Goal: Task Accomplishment & Management: Complete application form

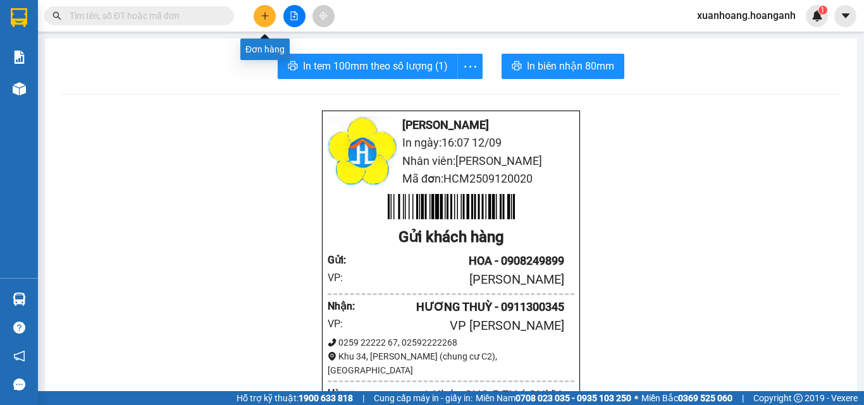
click at [263, 25] on button at bounding box center [265, 16] width 22 height 22
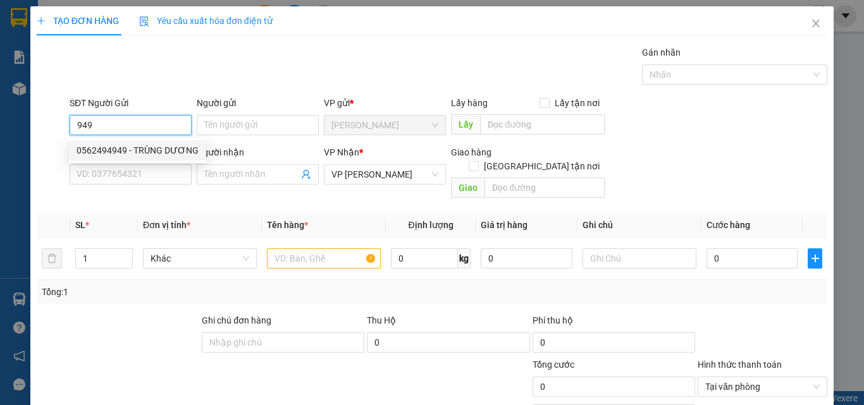
click at [120, 122] on input "949" at bounding box center [131, 125] width 122 height 20
type input "0949664800"
click at [116, 151] on div "0949664800 - [PERSON_NAME]" at bounding box center [139, 151] width 125 height 14
type input "LAB [PERSON_NAME]"
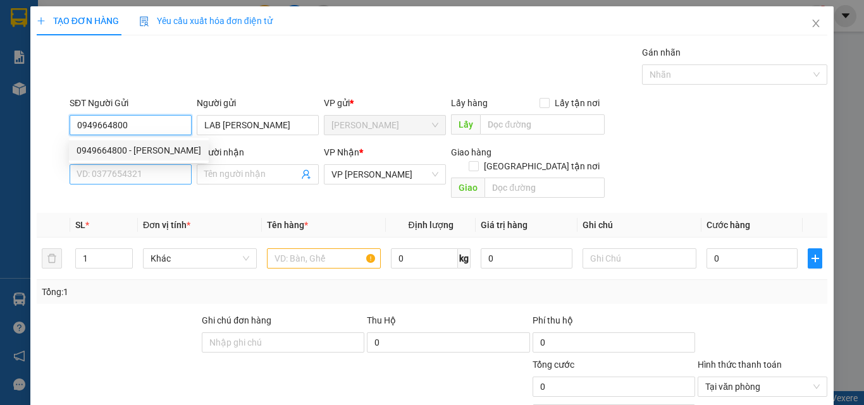
type input "30.000"
type input "0949664800"
click at [118, 171] on input "SĐT Người Nhận *" at bounding box center [131, 174] width 122 height 20
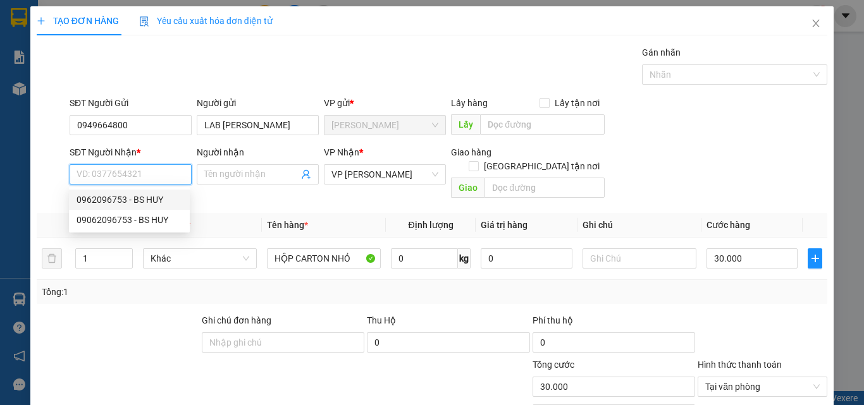
click at [156, 199] on div "0962096753 - BS HUY" at bounding box center [130, 200] width 106 height 14
type input "0962096753"
type input "BS HUY"
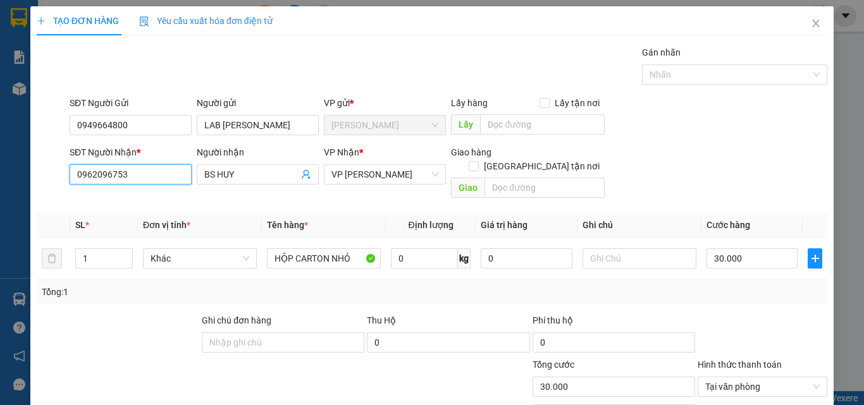
scroll to position [102, 0]
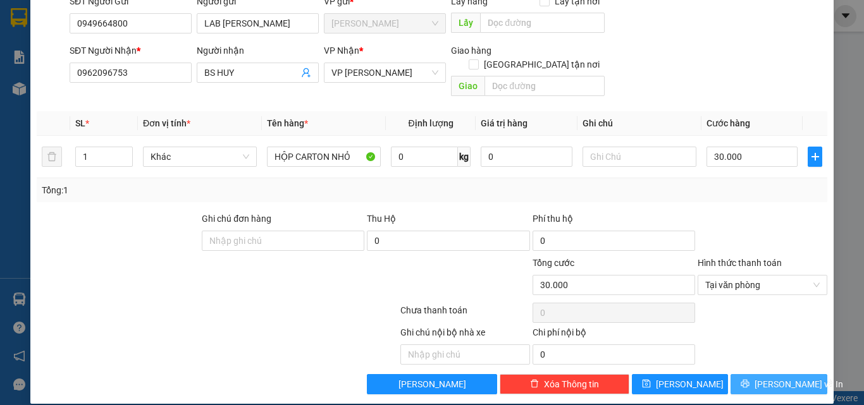
click at [783, 378] on span "[PERSON_NAME] và In" at bounding box center [799, 385] width 89 height 14
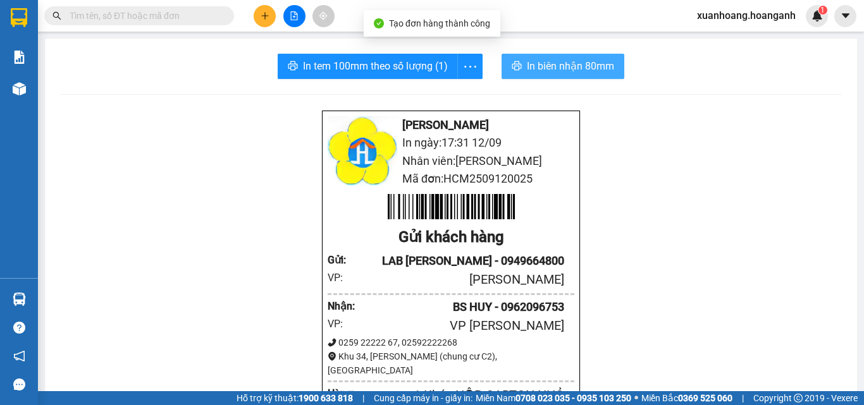
click at [514, 77] on button "In biên nhận 80mm" at bounding box center [563, 66] width 123 height 25
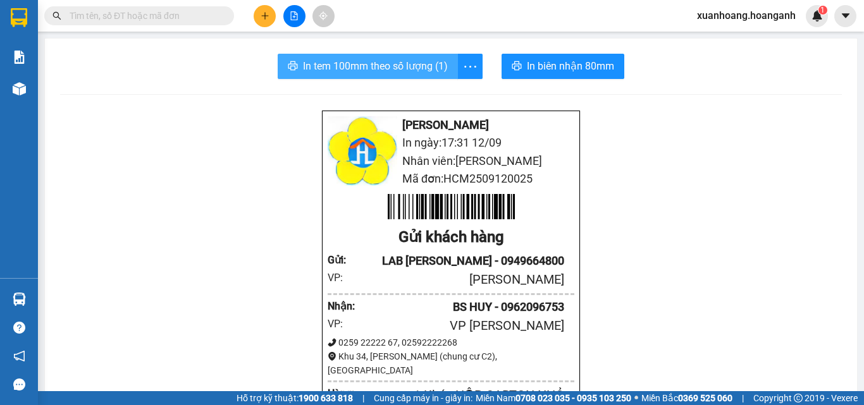
click at [362, 58] on span "In tem 100mm theo số lượng (1)" at bounding box center [375, 66] width 145 height 16
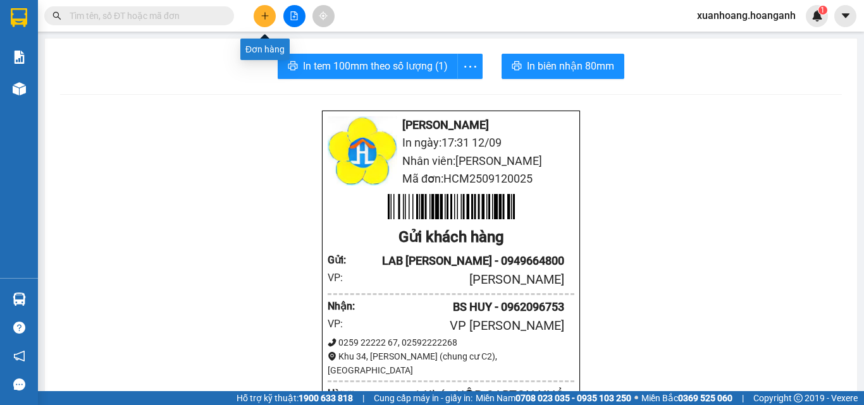
click at [266, 17] on icon "plus" at bounding box center [265, 15] width 9 height 9
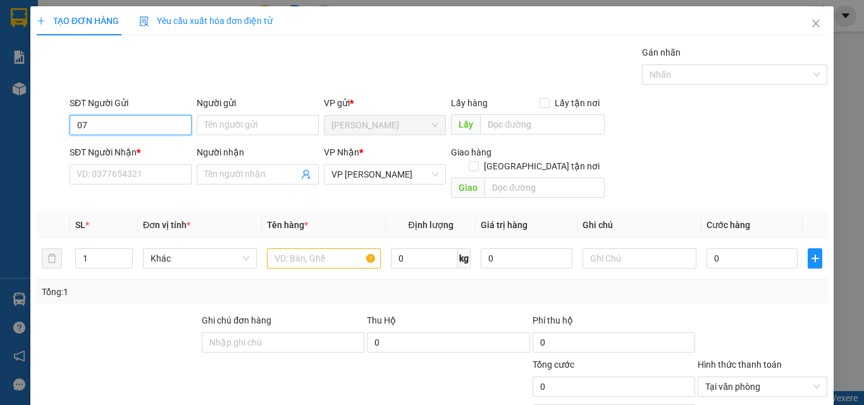
type input "0"
type input "0919907978"
click at [156, 143] on div "0919907978 - [PERSON_NAME]" at bounding box center [139, 150] width 140 height 20
type input "[PERSON_NAME]"
type input "GIAO 17/8=30K"
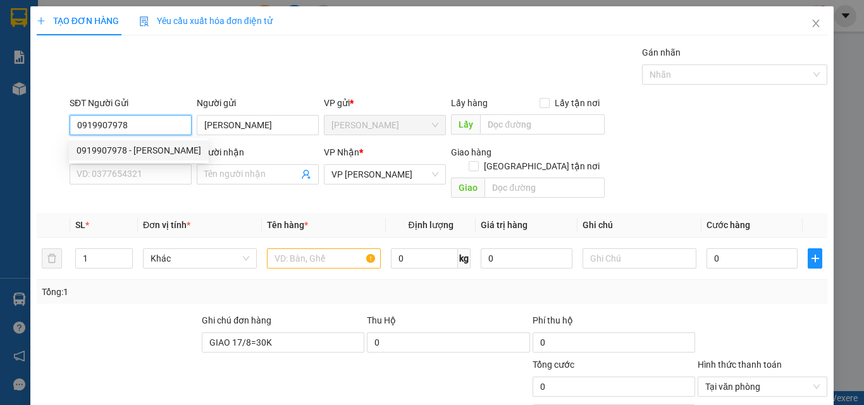
type input "30.000"
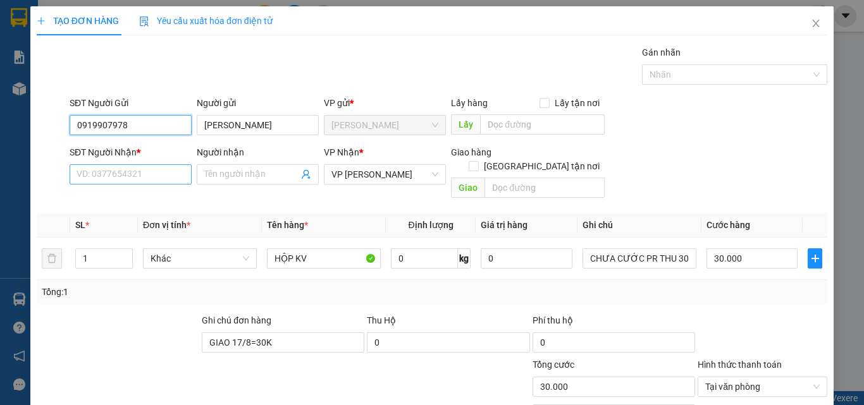
type input "0919907978"
click at [156, 165] on input "SĐT Người Nhận *" at bounding box center [131, 174] width 122 height 20
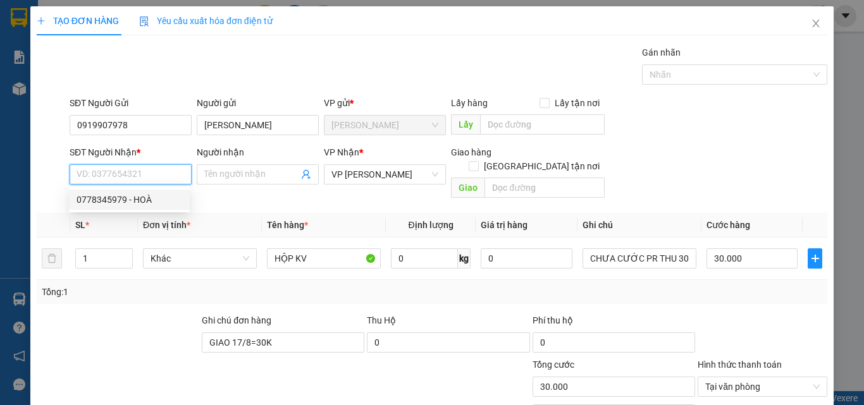
click at [147, 201] on div "0778345979 - HOÀ" at bounding box center [130, 200] width 106 height 14
type input "0778345979"
type input "HOÀ"
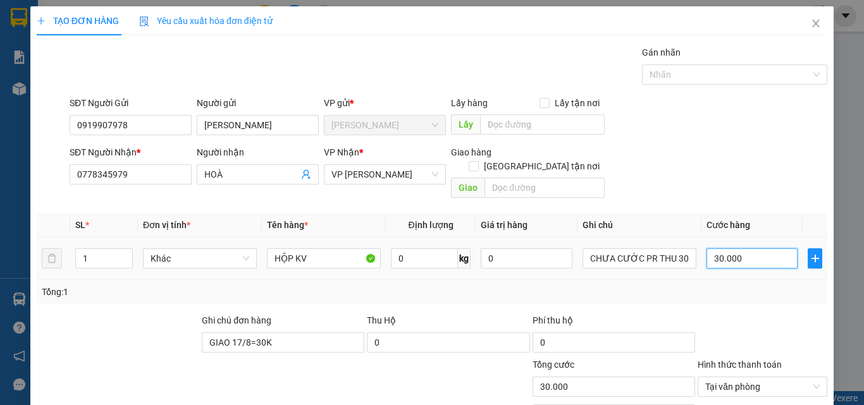
click at [762, 249] on input "30.000" at bounding box center [752, 259] width 91 height 20
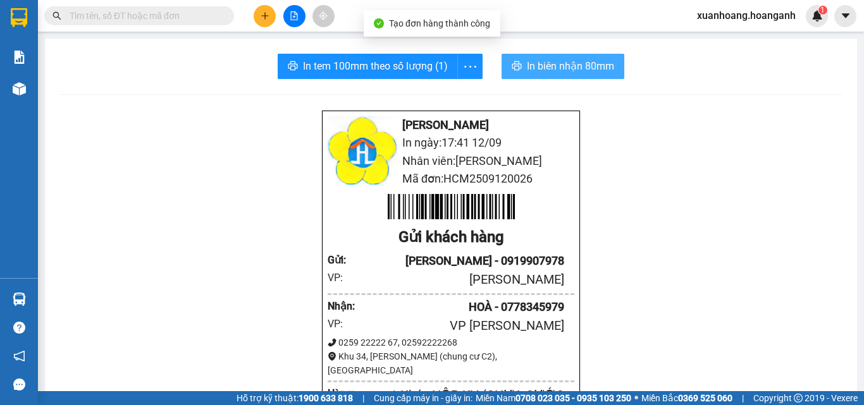
click at [538, 61] on span "In biên nhận 80mm" at bounding box center [570, 66] width 87 height 16
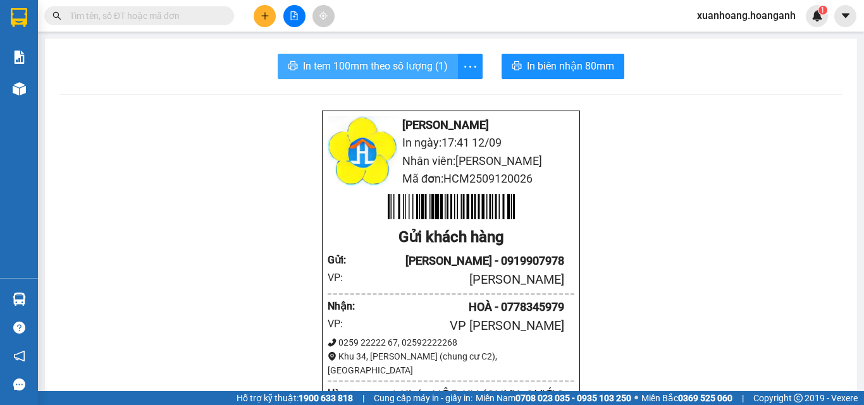
drag, startPoint x: 310, startPoint y: 68, endPoint x: 318, endPoint y: 70, distance: 8.4
click at [312, 68] on span "In tem 100mm theo số lượng (1)" at bounding box center [375, 66] width 145 height 16
